Goal: Transaction & Acquisition: Purchase product/service

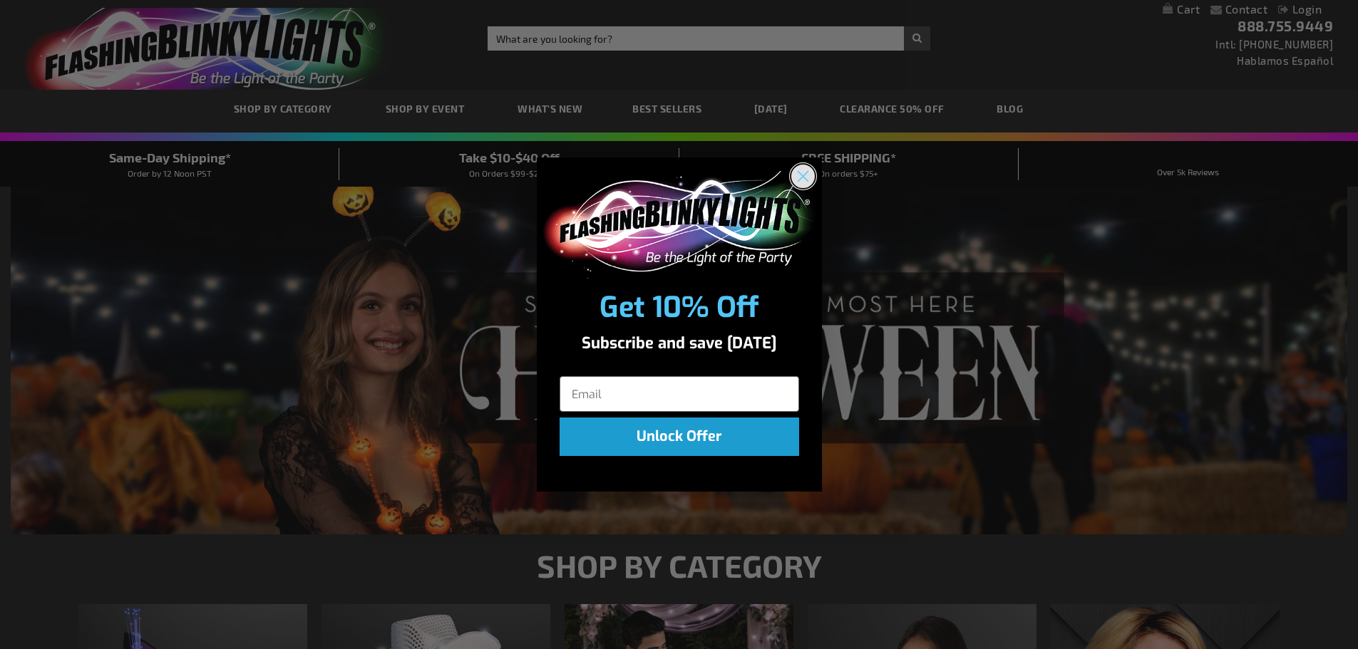
click at [814, 175] on circle "Close dialog" at bounding box center [802, 177] width 24 height 24
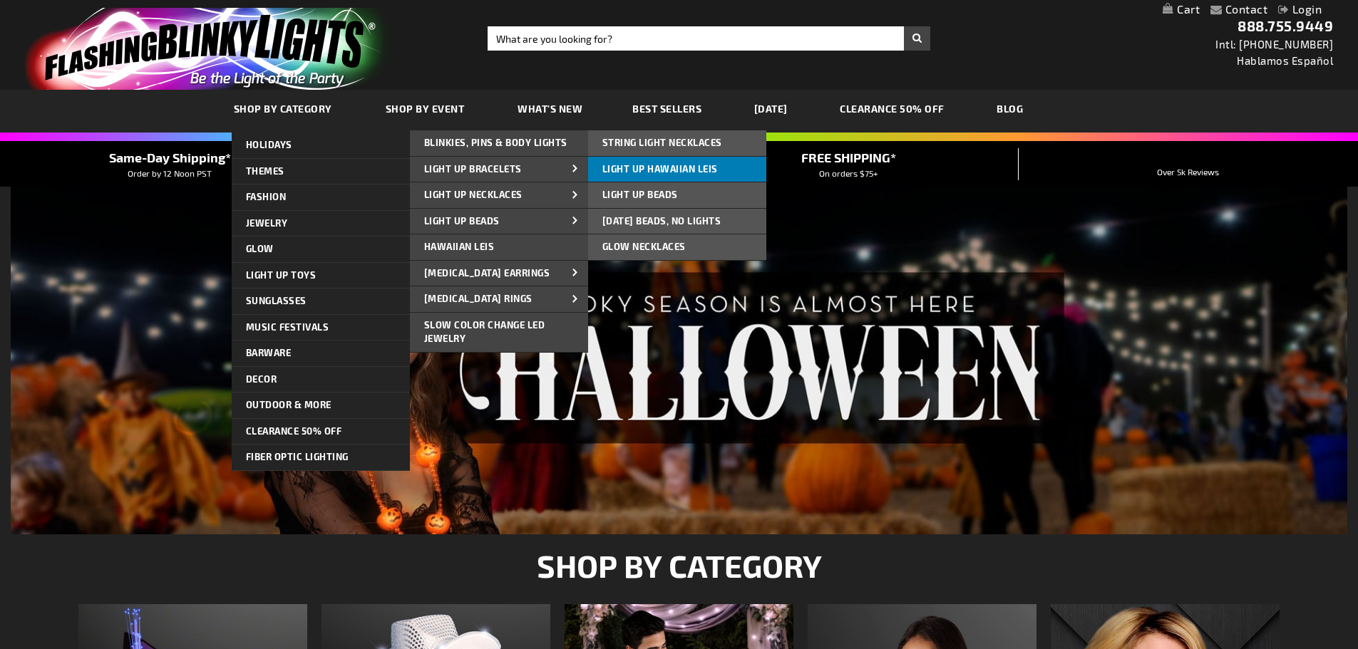
click at [614, 172] on span "Light Up Hawaiian Leis" at bounding box center [659, 168] width 115 height 11
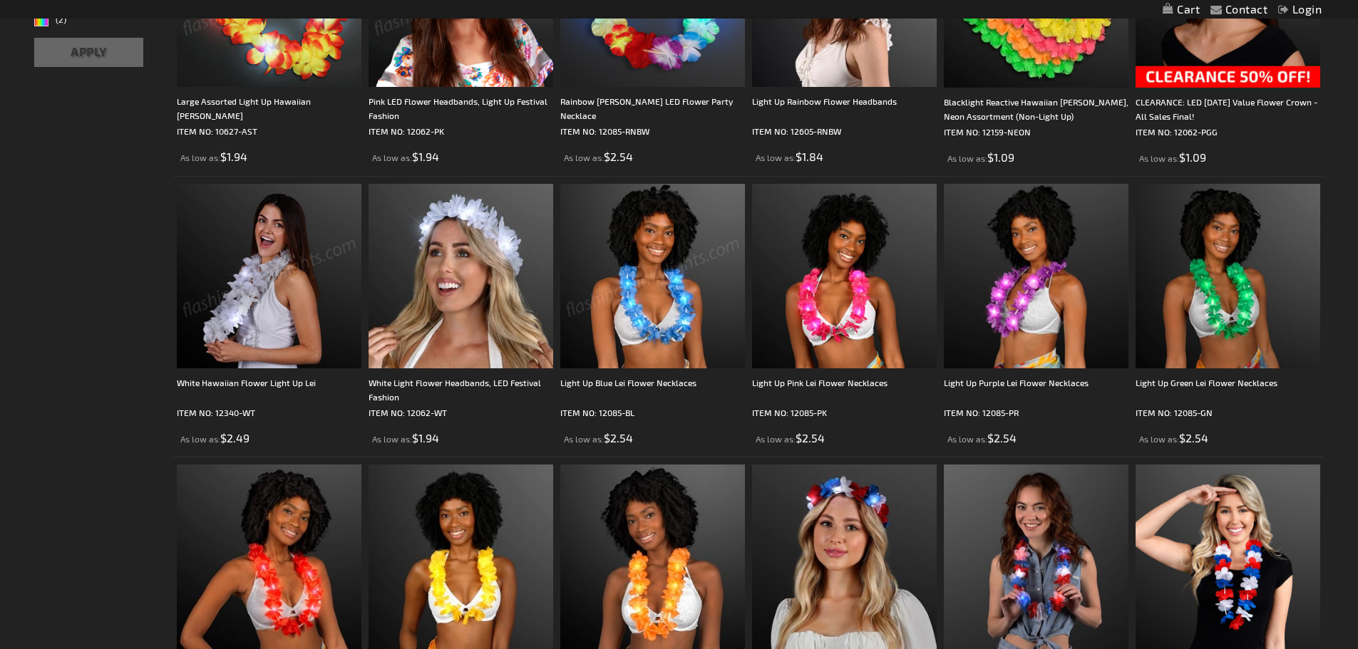
scroll to position [428, 0]
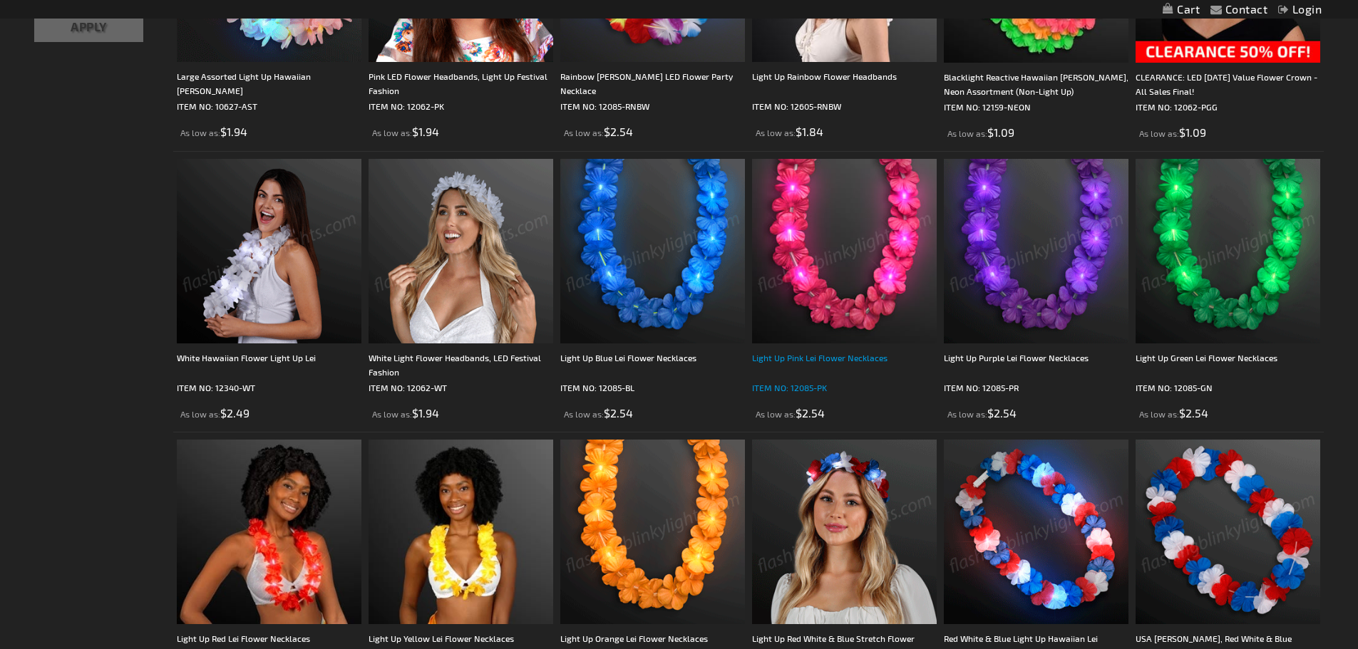
click at [777, 359] on div "Light Up Pink Lei Flower Necklaces" at bounding box center [844, 365] width 185 height 29
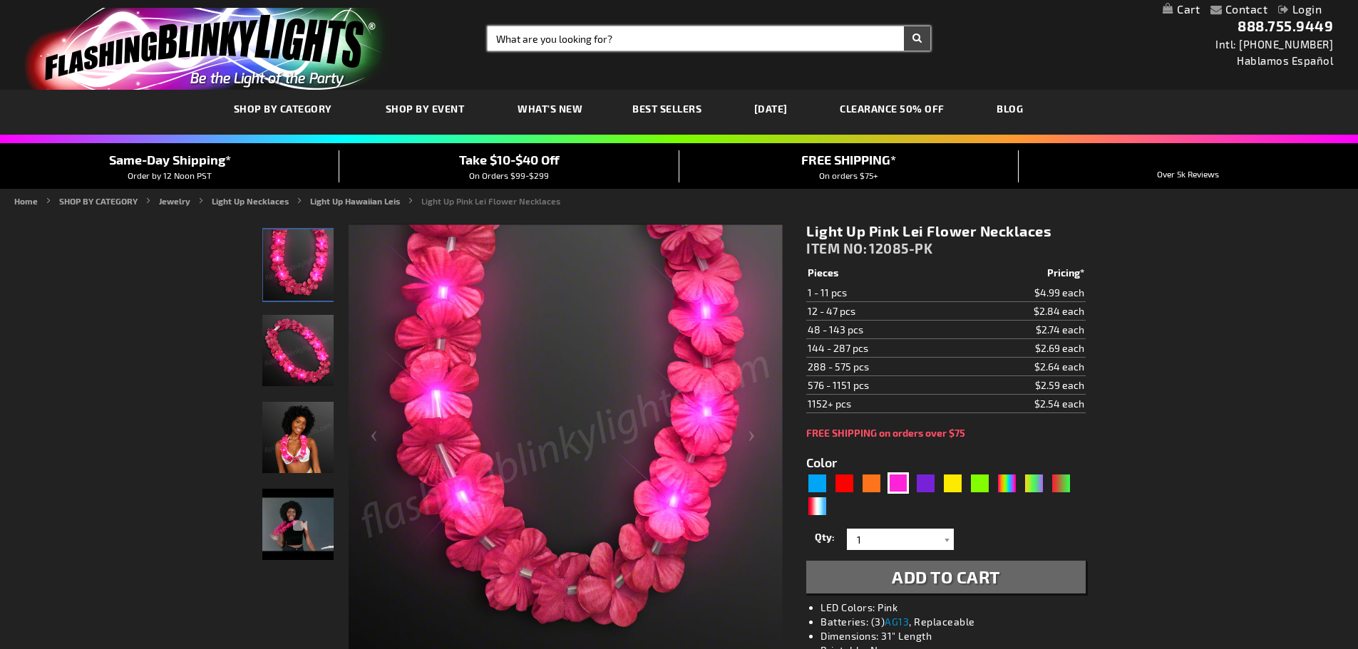
click at [504, 43] on input "Search" at bounding box center [709, 38] width 443 height 24
type input "blinking hands"
click at [920, 36] on button "Search" at bounding box center [917, 38] width 26 height 24
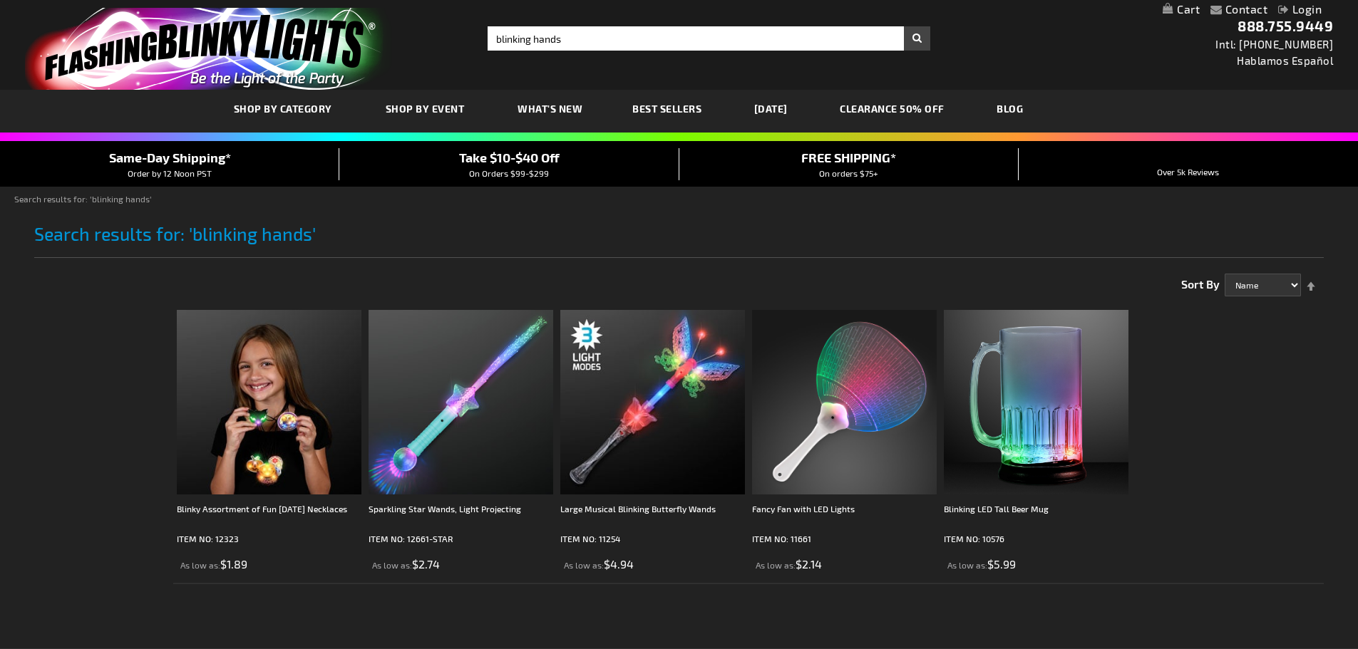
scroll to position [71, 0]
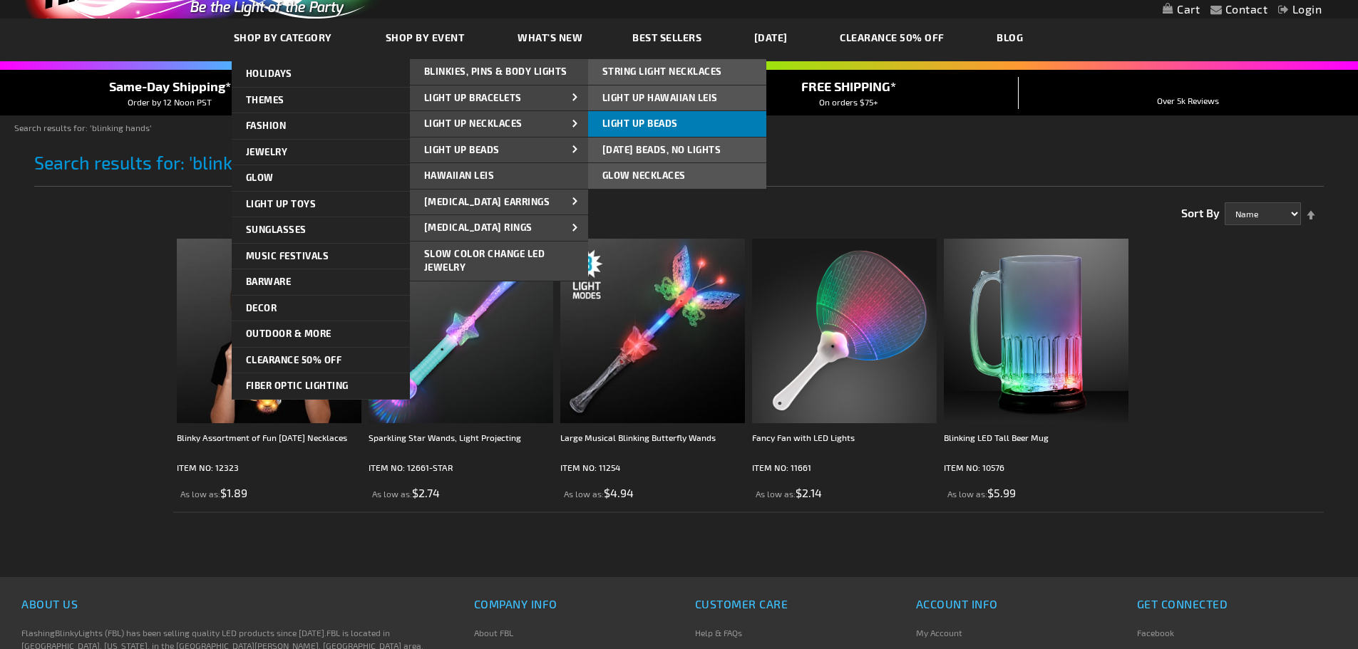
click at [619, 118] on span "Light Up Beads" at bounding box center [640, 123] width 76 height 11
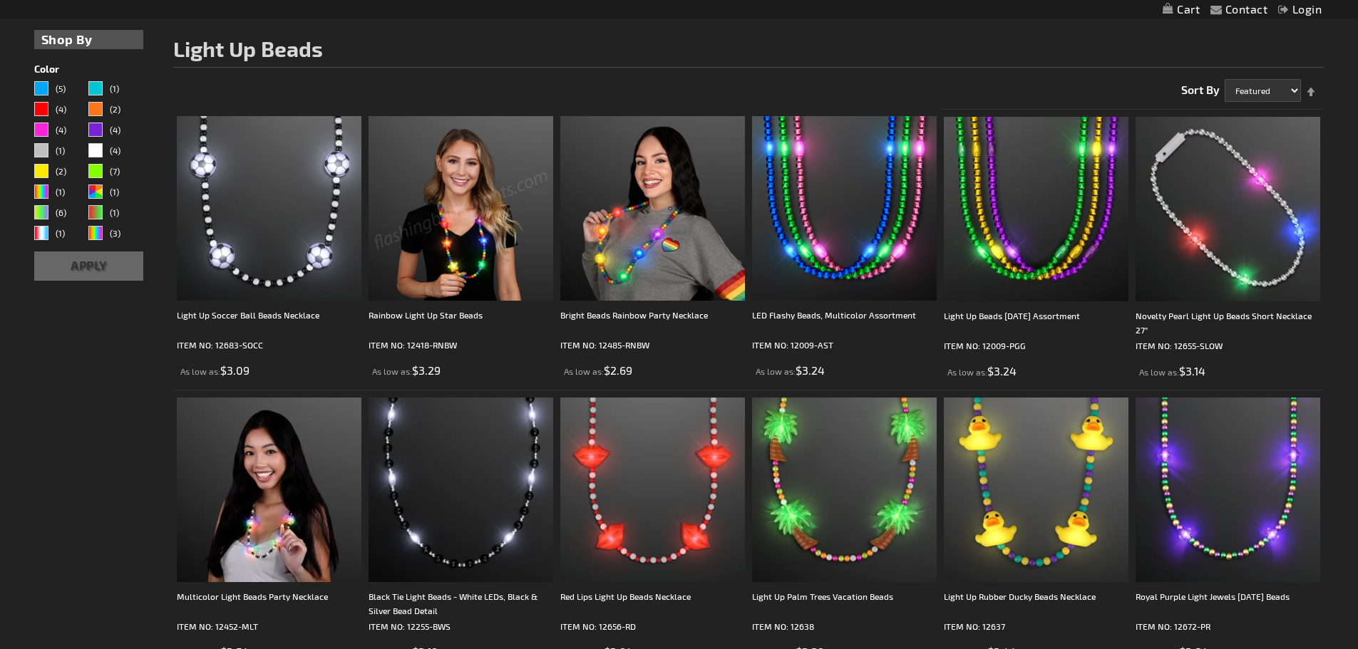
scroll to position [214, 0]
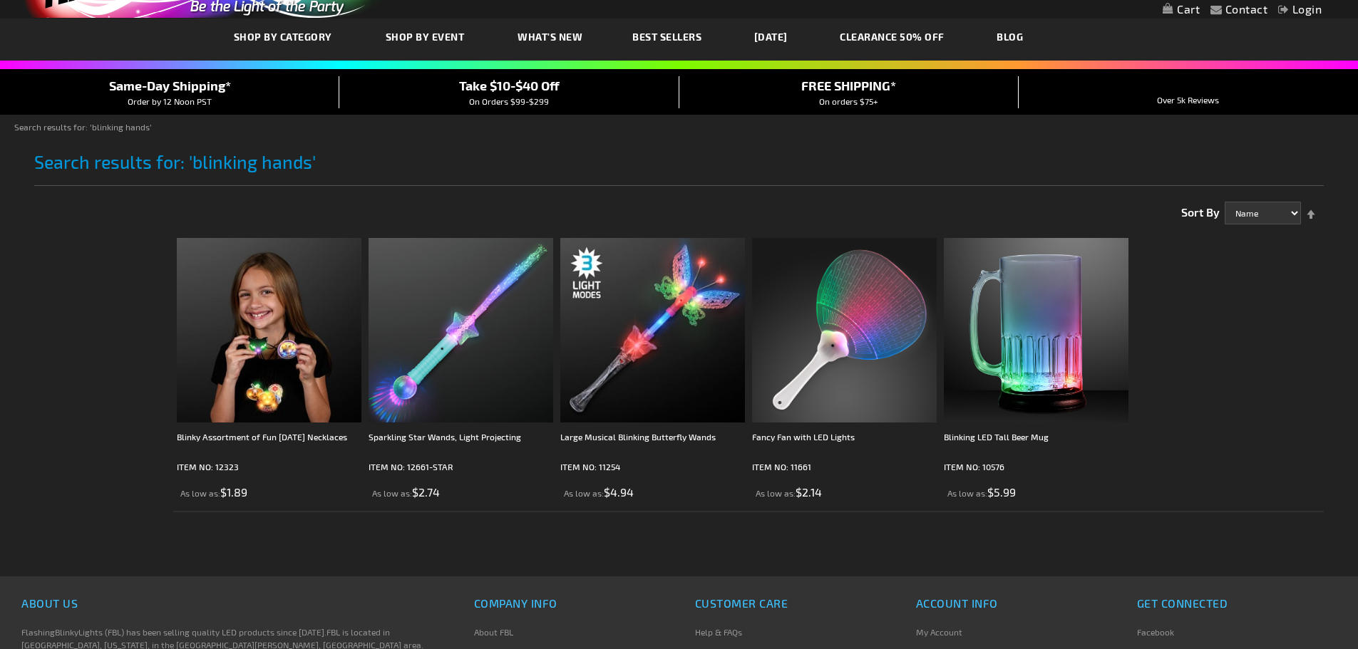
scroll to position [71, 0]
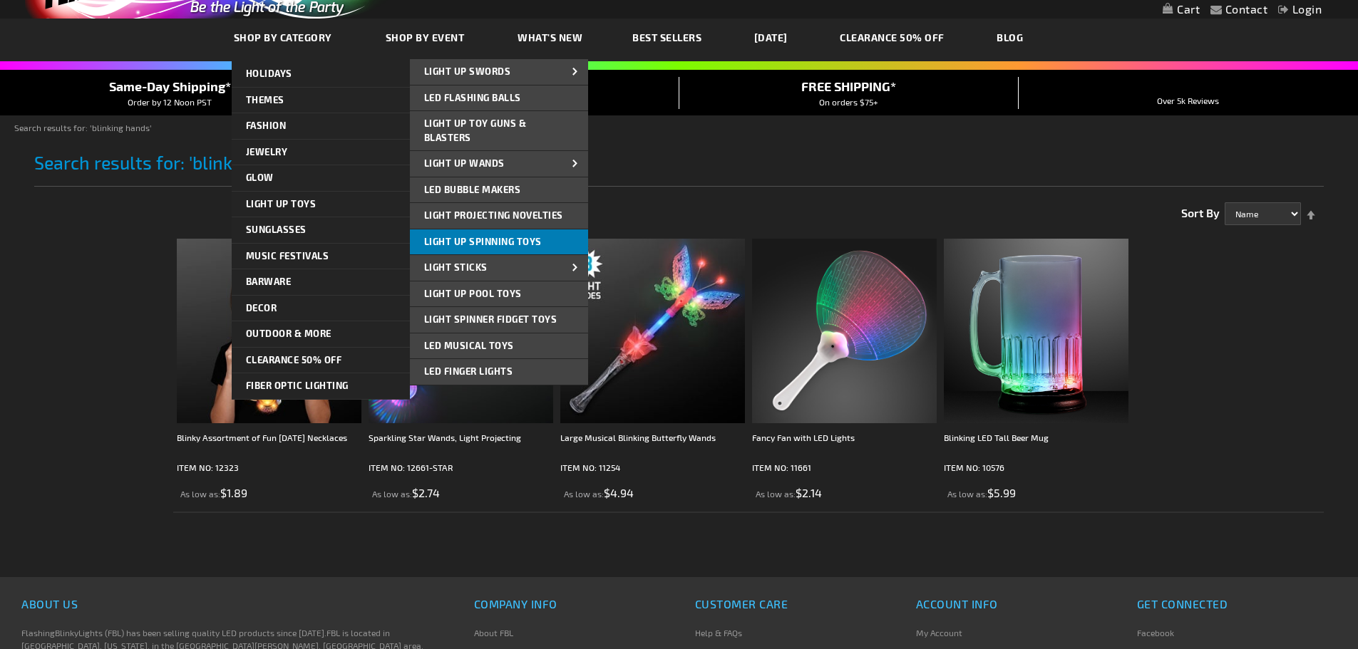
click at [450, 244] on span "Light Up Spinning Toys" at bounding box center [483, 241] width 118 height 11
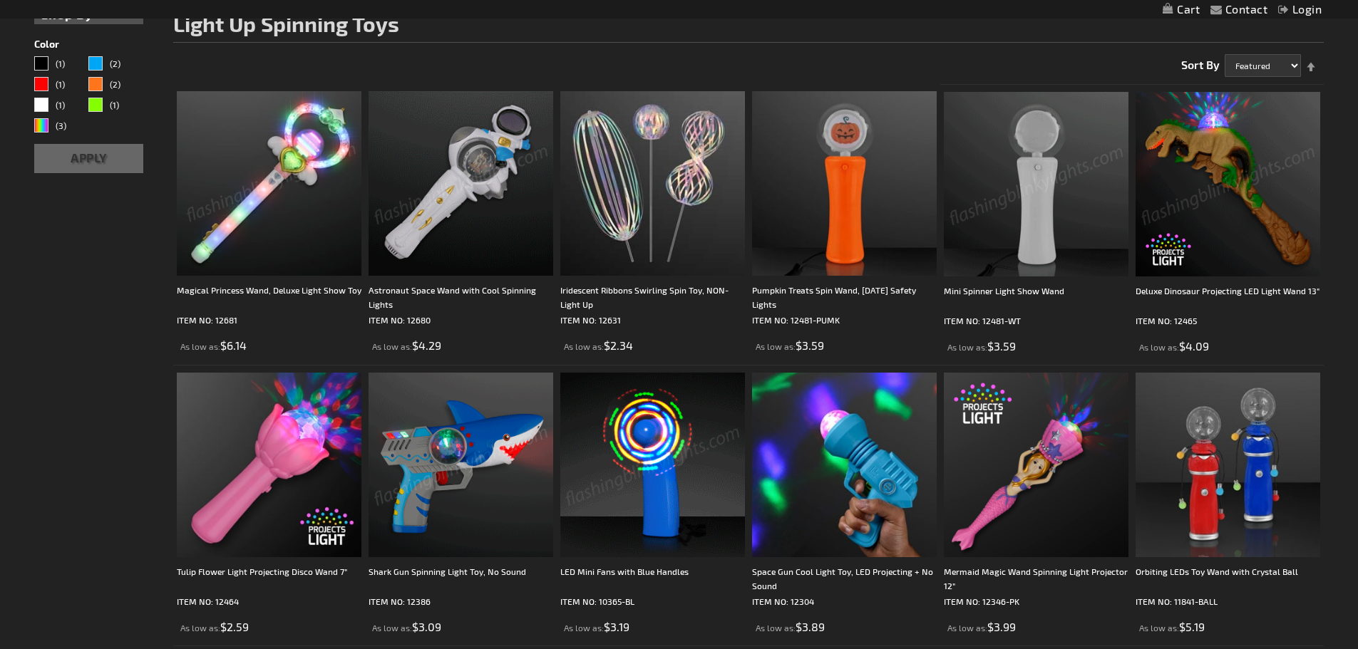
click at [1192, 214] on img at bounding box center [1227, 184] width 185 height 185
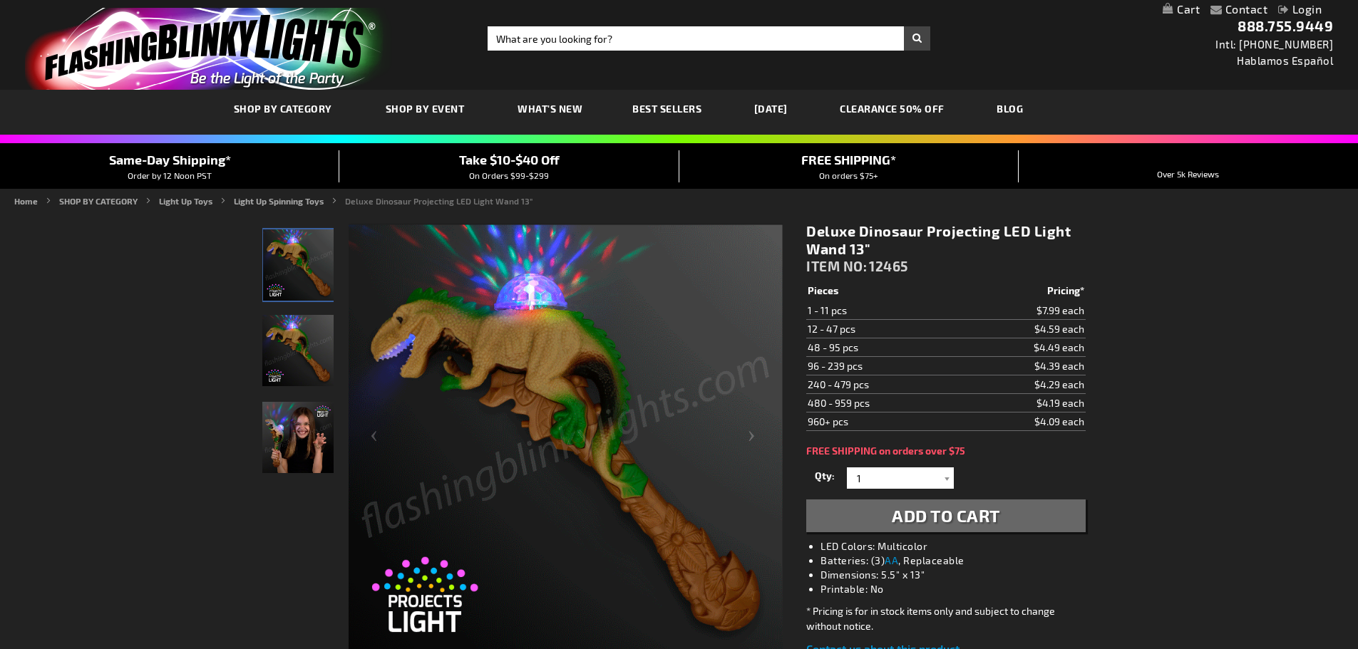
drag, startPoint x: 0, startPoint y: 6, endPoint x: 54, endPoint y: 279, distance: 277.6
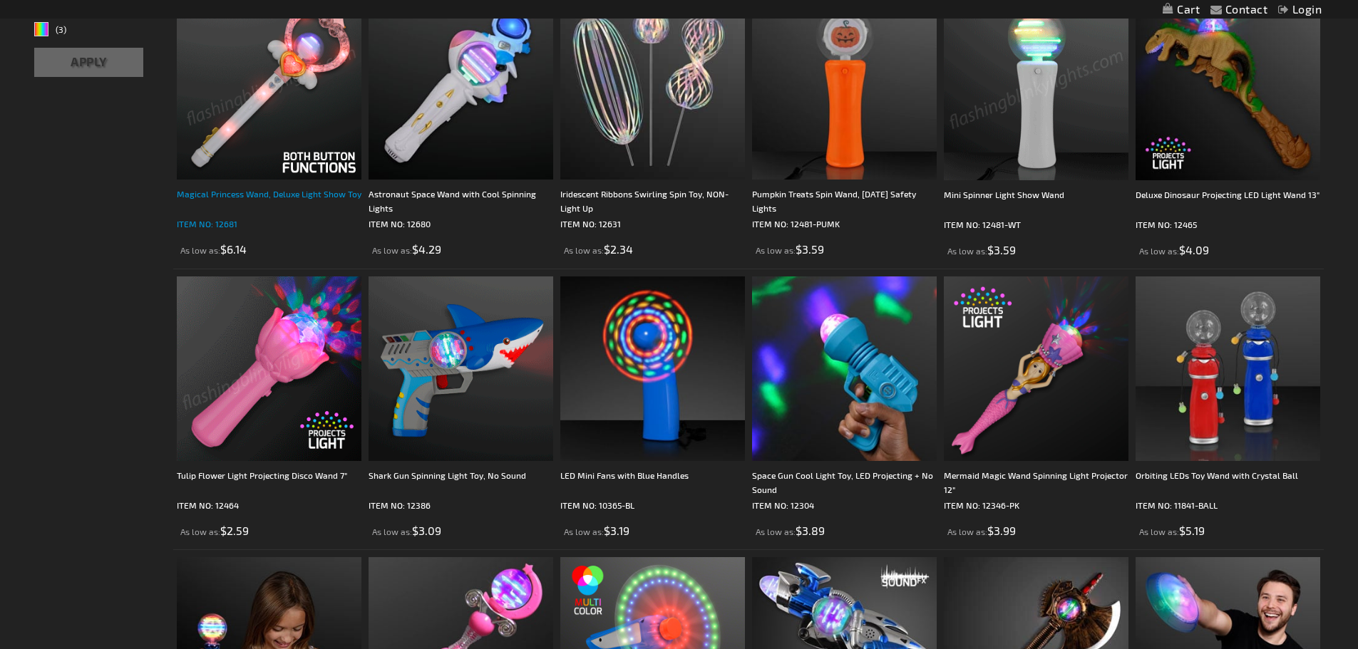
scroll to position [428, 0]
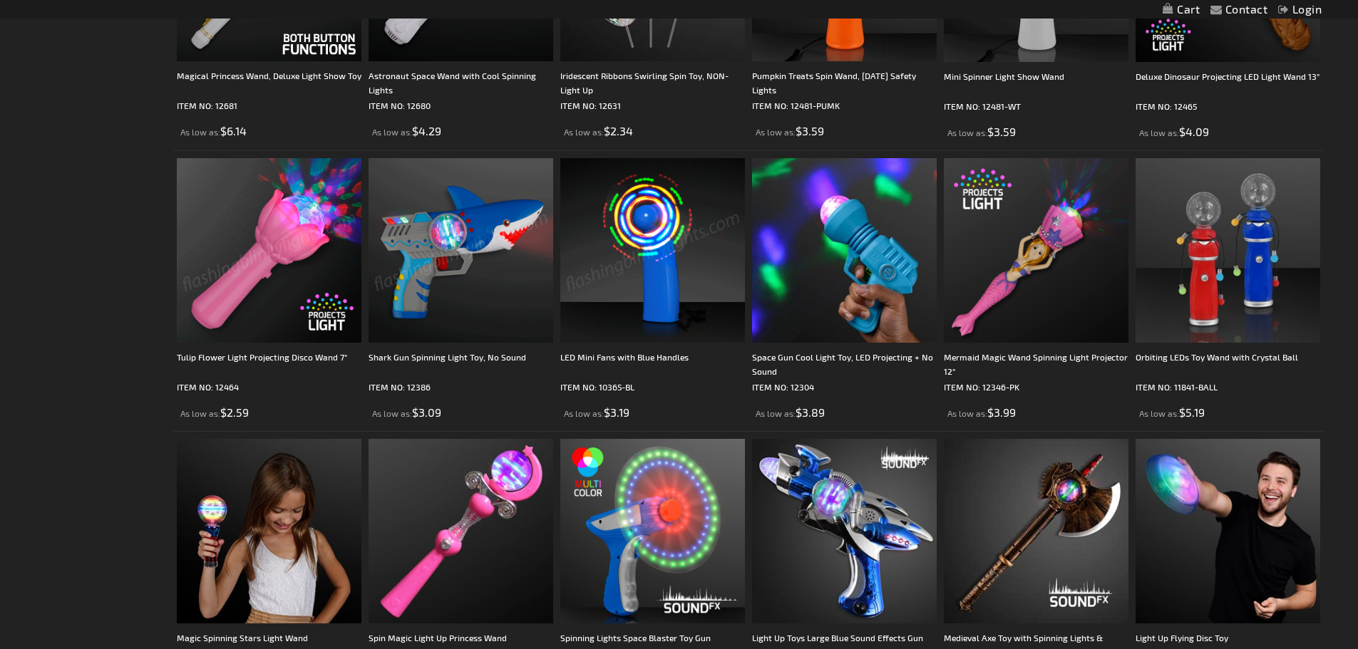
click at [646, 244] on img at bounding box center [652, 250] width 185 height 185
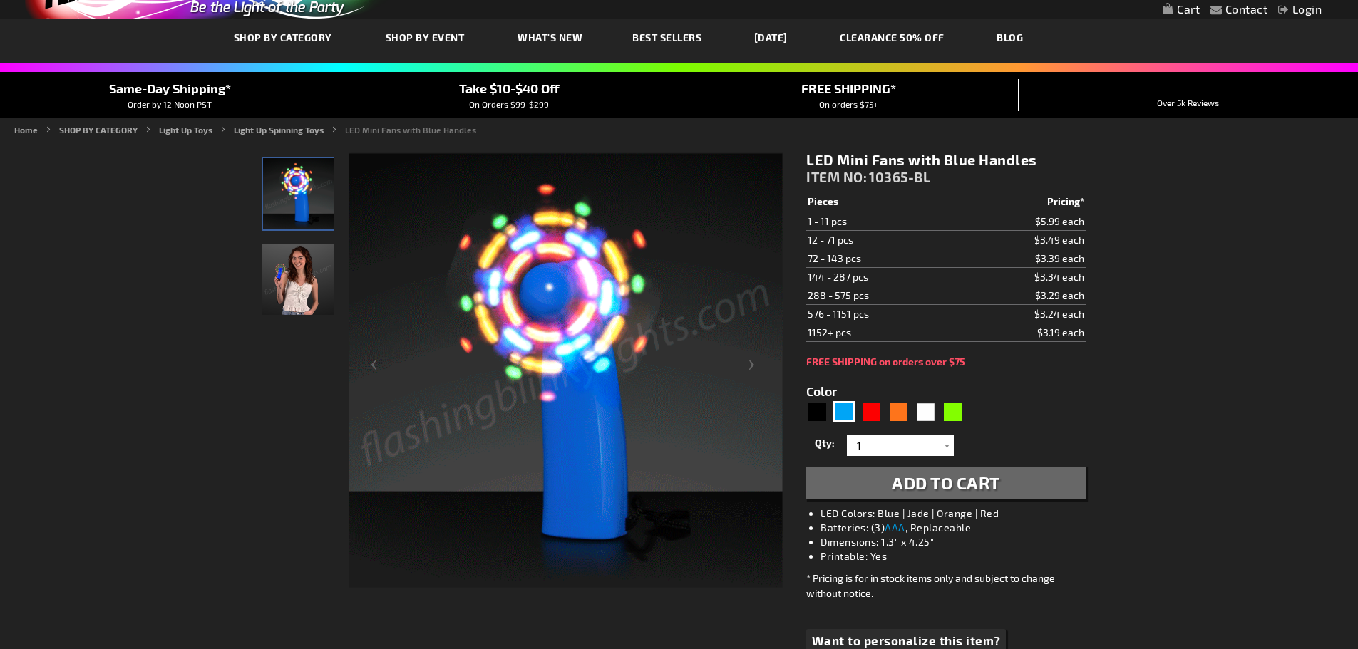
click at [282, 285] on img "Woman displaying Bue LED Light Up Mini Fan" at bounding box center [297, 279] width 71 height 71
